Goal: Task Accomplishment & Management: Manage account settings

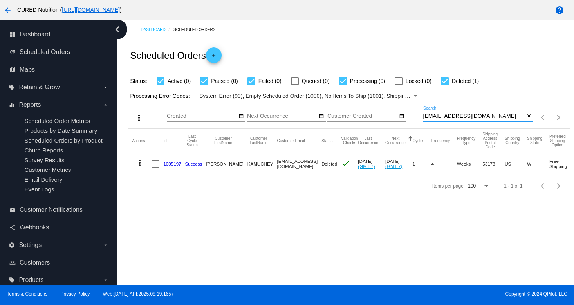
click at [434, 117] on input "[EMAIL_ADDRESS][DOMAIN_NAME]" at bounding box center [474, 116] width 102 height 6
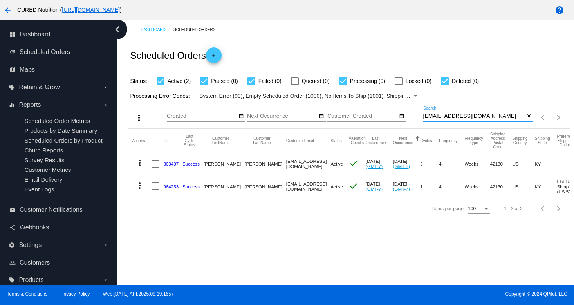
type input "[EMAIL_ADDRESS][DOMAIN_NAME]"
click at [167, 165] on link "863437" at bounding box center [170, 163] width 15 height 5
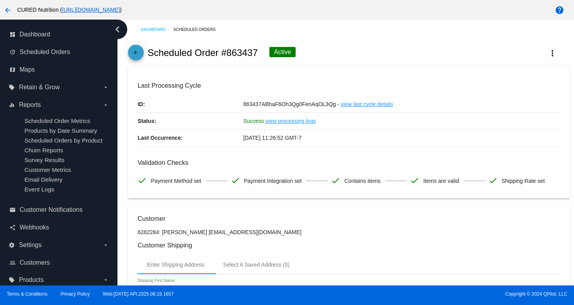
click at [139, 56] on mat-icon "arrow_back" at bounding box center [135, 54] width 9 height 9
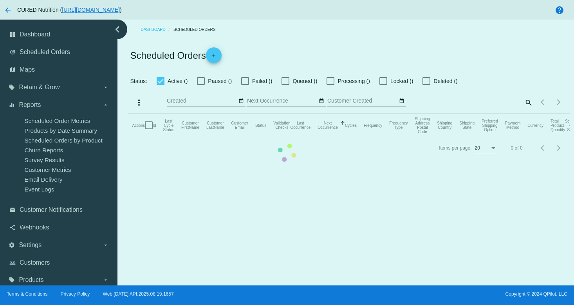
checkbox input "true"
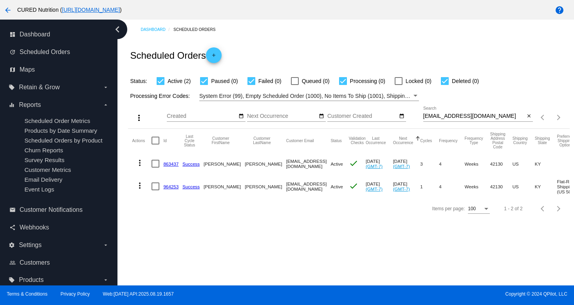
click at [168, 188] on link "964253" at bounding box center [170, 186] width 15 height 5
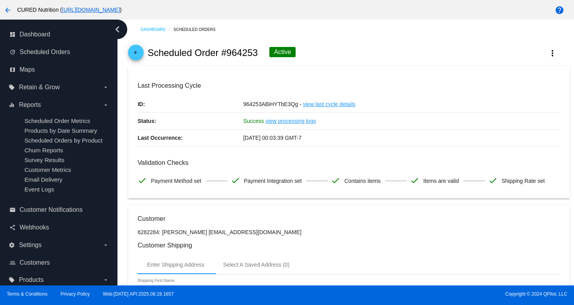
click at [137, 50] on span "arrow_back" at bounding box center [135, 54] width 9 height 19
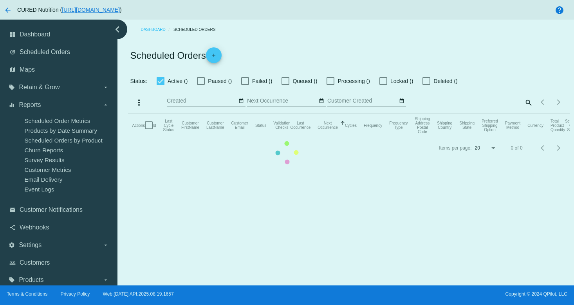
checkbox input "true"
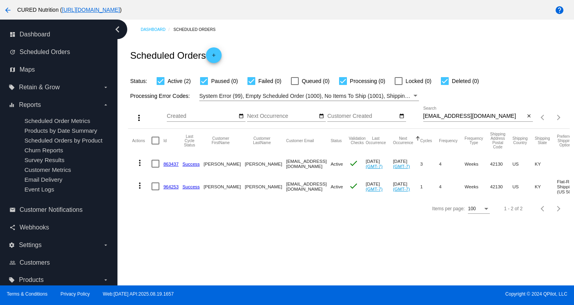
click at [453, 117] on input "[EMAIL_ADDRESS][DOMAIN_NAME]" at bounding box center [474, 116] width 102 height 6
paste input "amybvalente"
type input "[EMAIL_ADDRESS][DOMAIN_NAME]"
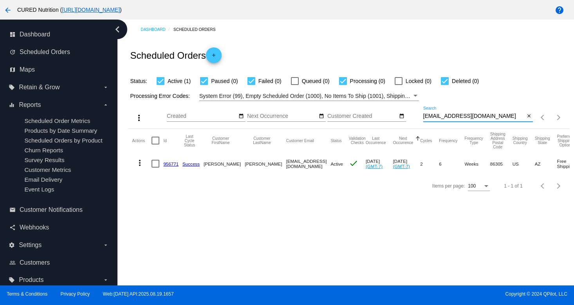
click at [166, 165] on link "956771" at bounding box center [170, 163] width 15 height 5
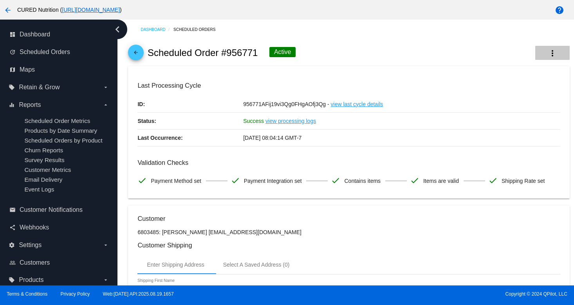
click at [552, 55] on mat-icon "more_vert" at bounding box center [552, 53] width 9 height 9
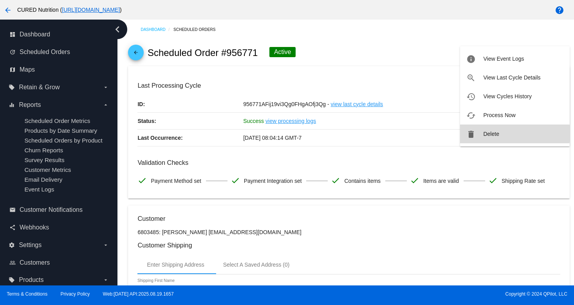
click at [499, 134] on button "delete Delete" at bounding box center [515, 134] width 110 height 19
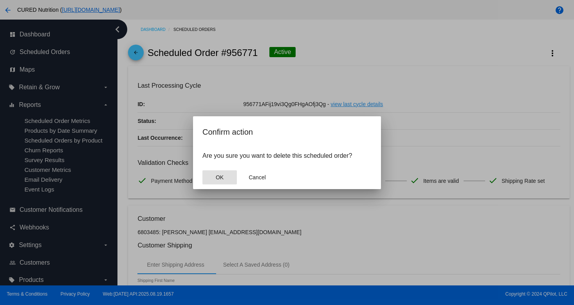
click at [224, 173] on button "OK" at bounding box center [219, 177] width 34 height 14
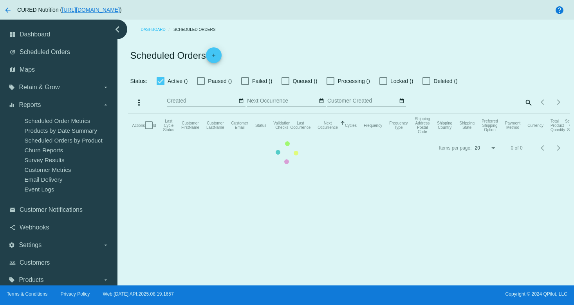
checkbox input "true"
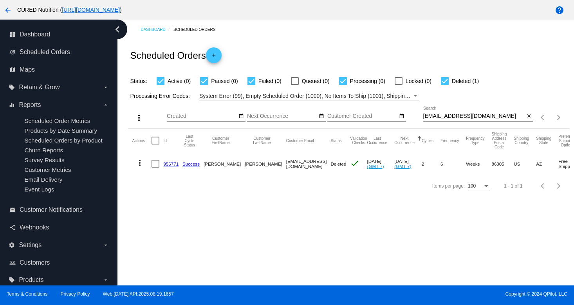
click at [457, 117] on input "[EMAIL_ADDRESS][DOMAIN_NAME]" at bounding box center [474, 116] width 102 height 6
paste input "tcummings1313"
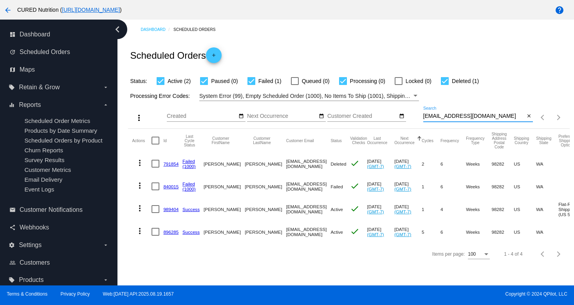
type input "[EMAIL_ADDRESS][DOMAIN_NAME]"
click at [167, 209] on link "989404" at bounding box center [170, 209] width 15 height 5
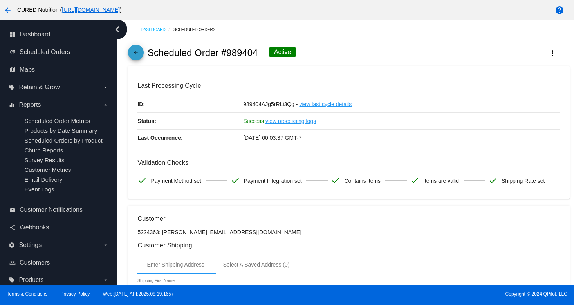
click at [132, 54] on mat-icon "arrow_back" at bounding box center [135, 54] width 9 height 9
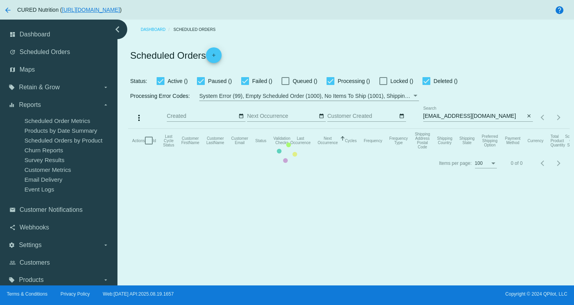
checkbox input "true"
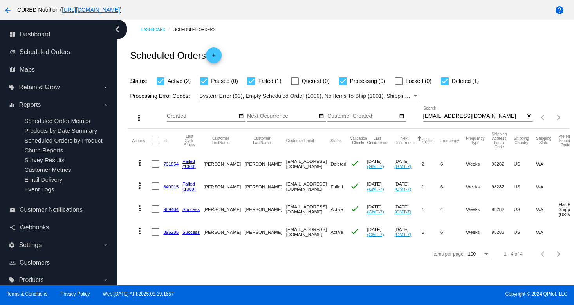
click at [170, 235] on link "896285" at bounding box center [170, 231] width 15 height 5
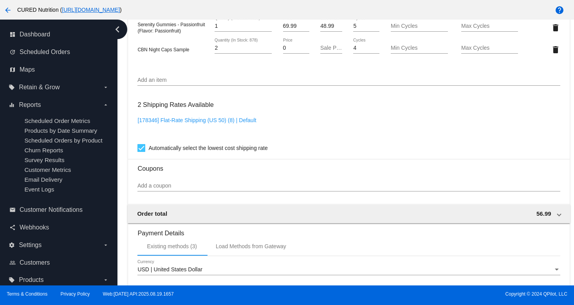
scroll to position [733, 0]
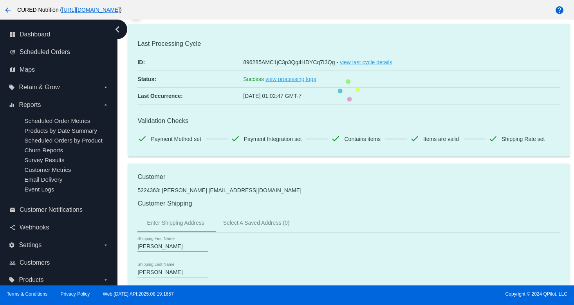
scroll to position [0, 0]
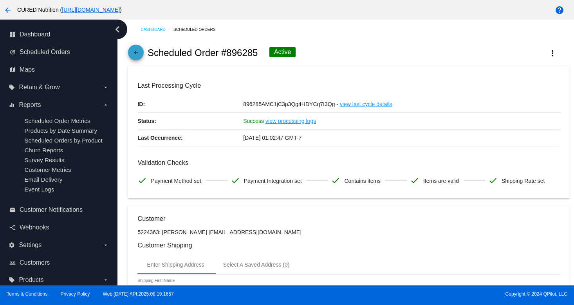
click at [136, 52] on mat-icon "arrow_back" at bounding box center [135, 54] width 9 height 9
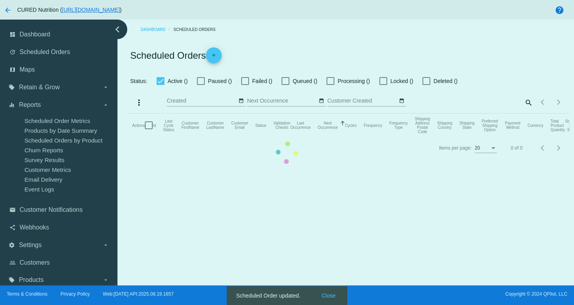
checkbox input "true"
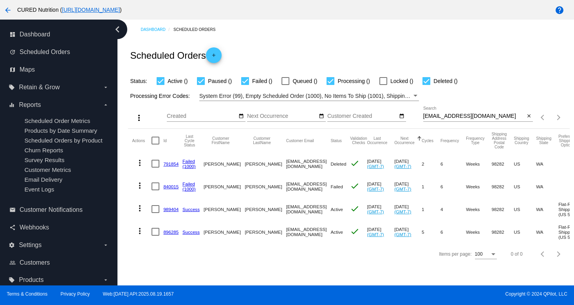
click at [485, 115] on input "[EMAIL_ADDRESS][DOMAIN_NAME]" at bounding box center [474, 116] width 102 height 6
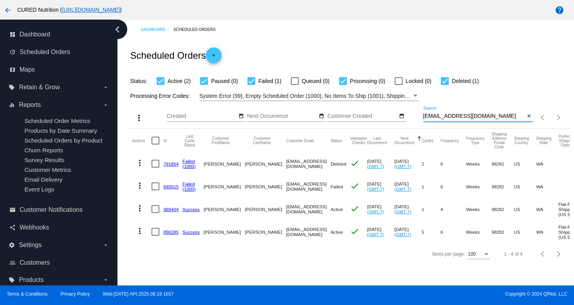
paste input "[PERSON_NAME][EMAIL_ADDRESS][PERSON_NAME]"
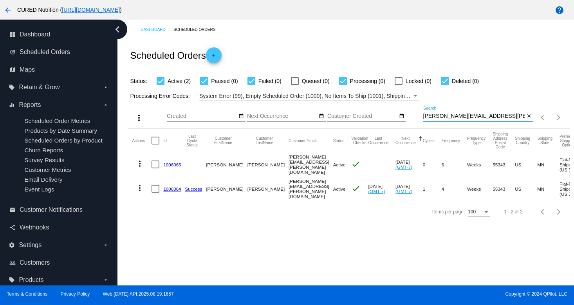
type input "[PERSON_NAME][EMAIL_ADDRESS][PERSON_NAME][DOMAIN_NAME]"
click at [169, 189] on link "1006064" at bounding box center [172, 188] width 18 height 5
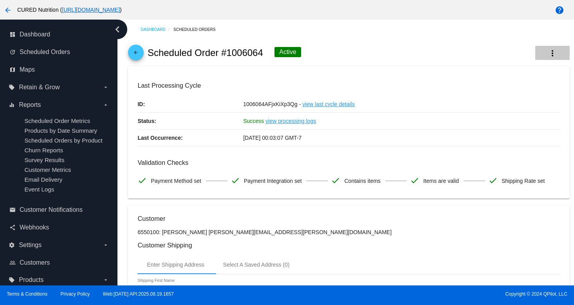
click at [551, 52] on mat-icon "more_vert" at bounding box center [552, 53] width 9 height 9
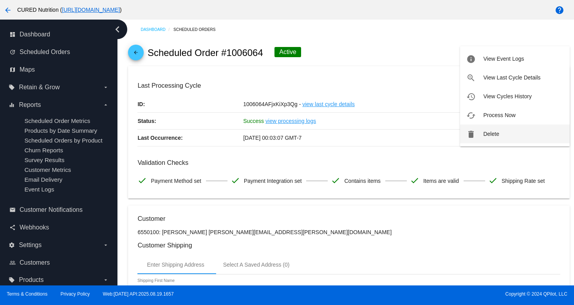
click at [483, 128] on button "delete Delete" at bounding box center [515, 134] width 110 height 19
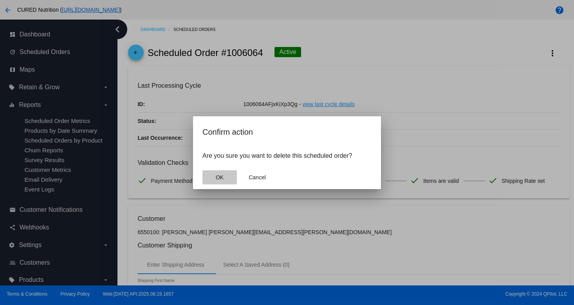
click at [212, 174] on button "OK" at bounding box center [219, 177] width 34 height 14
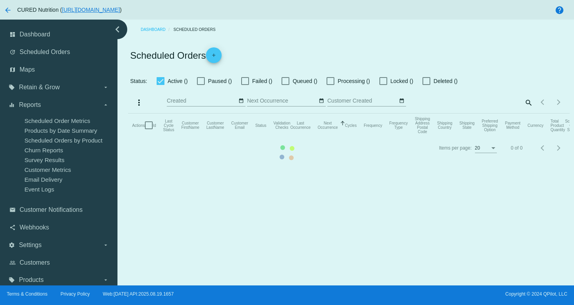
checkbox input "true"
